Goal: Task Accomplishment & Management: Use online tool/utility

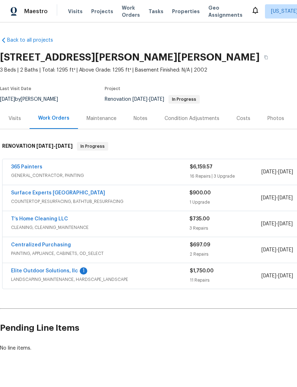
click at [65, 195] on link "Surface Experts [GEOGRAPHIC_DATA]" at bounding box center [58, 192] width 94 height 5
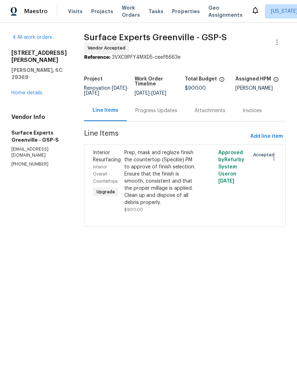
click at [169, 114] on div "Progress Updates" at bounding box center [156, 110] width 42 height 7
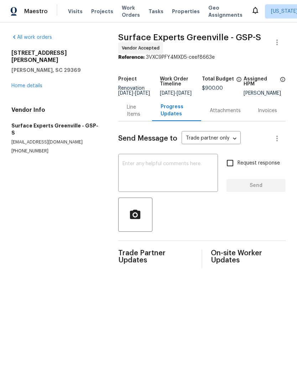
click at [171, 183] on textarea at bounding box center [167, 173] width 91 height 25
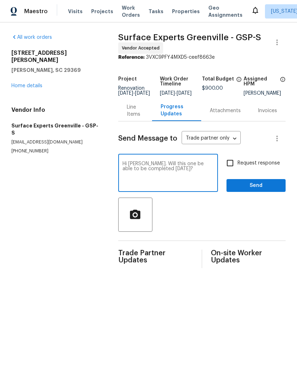
type textarea "Hi [PERSON_NAME]. Will this one be able to be completed [DATE]?"
click at [256, 186] on button "Send" at bounding box center [255, 185] width 59 height 13
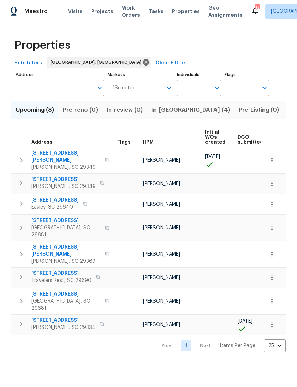
click at [159, 111] on span "In-reno (4)" at bounding box center [190, 110] width 79 height 10
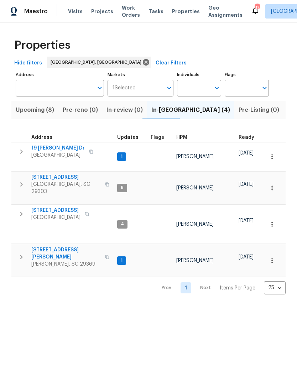
click at [53, 174] on span "44 Willowood Dr" at bounding box center [65, 177] width 69 height 7
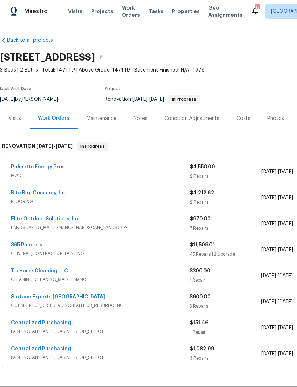
click at [63, 294] on link "Surface Experts [GEOGRAPHIC_DATA]" at bounding box center [58, 296] width 94 height 5
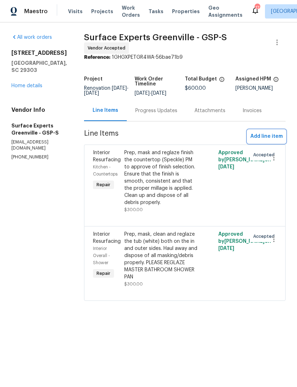
click at [257, 138] on span "Add line item" at bounding box center [266, 136] width 32 height 9
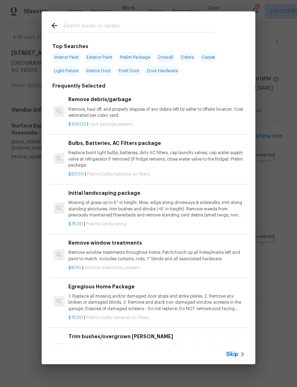
click at [88, 26] on input "text" at bounding box center [139, 26] width 151 height 11
type input "Refinish"
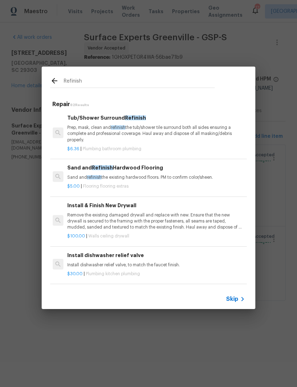
scroll to position [0, 1]
click at [94, 135] on p "Prep, mask, clean and refinish the tub/shower tile surround both all sides ensu…" at bounding box center [155, 133] width 176 height 18
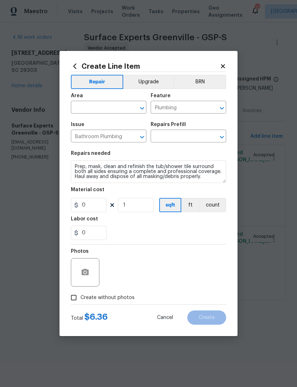
type input "Tub/Shower Surround Refinish $6.36"
type input "6.36"
click at [101, 108] on input "text" at bounding box center [98, 107] width 55 height 11
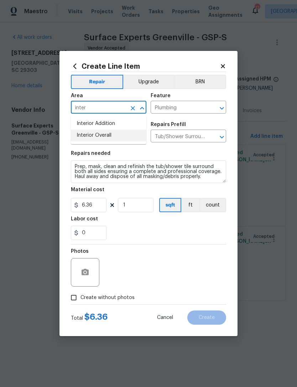
click at [110, 139] on li "Interior Overall" at bounding box center [108, 135] width 75 height 12
type input "Interior Overall"
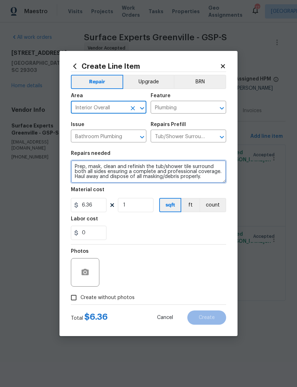
click at [209, 182] on textarea "Prep, mask, clean and refinish the tub/shower tile surround both all sides ensu…" at bounding box center [148, 171] width 155 height 23
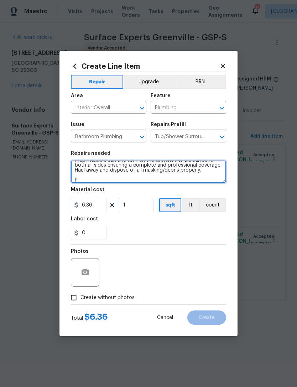
scroll to position [6, 0]
type textarea "Prep, mask, clean and refinish the tub/shower tile surround both all sides ensu…"
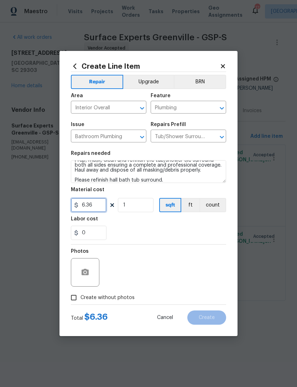
click at [97, 205] on input "6.36" at bounding box center [89, 205] width 36 height 14
type input "300"
click at [177, 227] on div "0" at bounding box center [148, 232] width 155 height 14
click at [78, 295] on input "Create without photos" at bounding box center [74, 298] width 14 height 14
checkbox input "true"
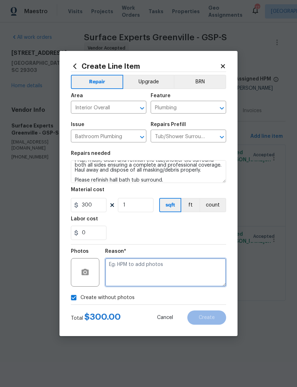
click at [129, 263] on textarea at bounding box center [165, 272] width 121 height 28
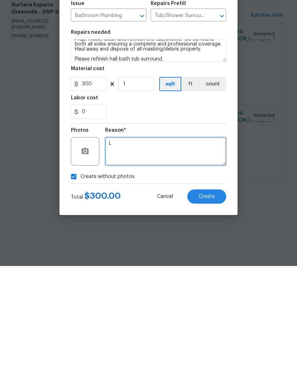
type textarea "L"
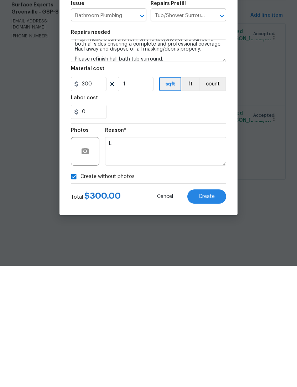
click at [210, 315] on span "Create" at bounding box center [206, 317] width 16 height 5
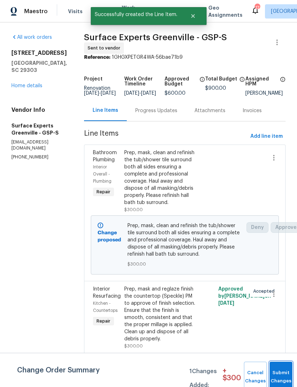
click at [282, 371] on button "Submit Changes" at bounding box center [280, 376] width 23 height 31
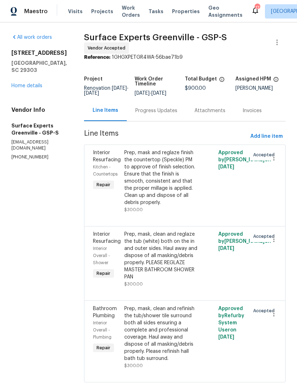
click at [164, 114] on div "Progress Updates" at bounding box center [156, 110] width 42 height 7
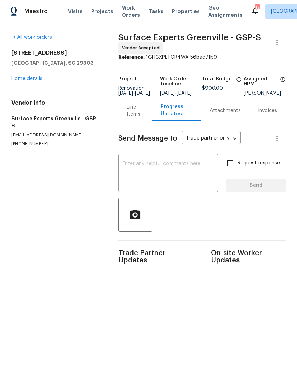
click at [156, 170] on textarea at bounding box center [167, 173] width 91 height 25
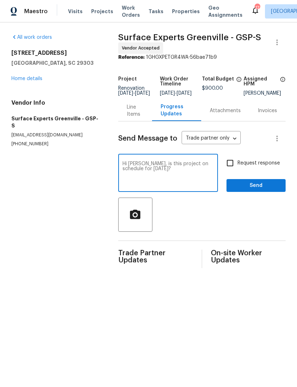
type textarea "Hi Nancy, is this project on schedule for tomorrow?"
click at [257, 190] on span "Send" at bounding box center [256, 185] width 48 height 9
